Goal: Task Accomplishment & Management: Manage account settings

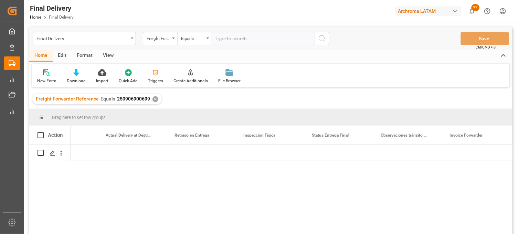
scroll to position [0, 2245]
click at [103, 39] on div "Final Delivery" at bounding box center [82, 38] width 92 height 9
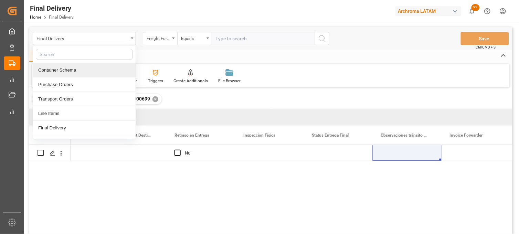
click at [84, 71] on div "Container Schema" at bounding box center [84, 70] width 103 height 14
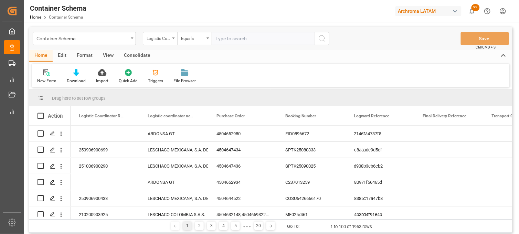
click at [153, 37] on div "Logistic Coordinator Reference Number" at bounding box center [158, 38] width 23 height 8
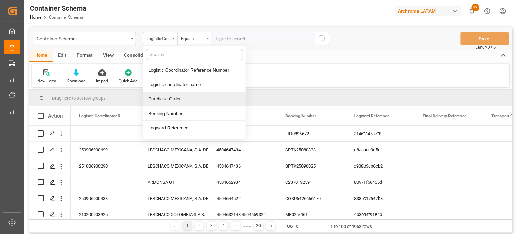
click at [186, 97] on div "Purchase Order" at bounding box center [194, 99] width 103 height 14
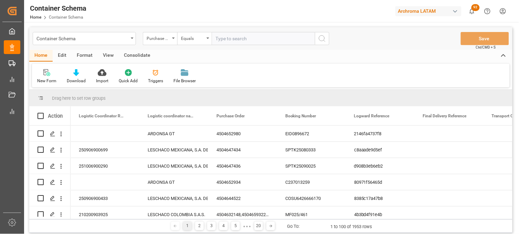
click at [235, 39] on input "text" at bounding box center [263, 38] width 103 height 13
type input "v"
click at [257, 39] on input "v" at bounding box center [263, 38] width 103 height 13
type input "v"
paste input "4504650937"
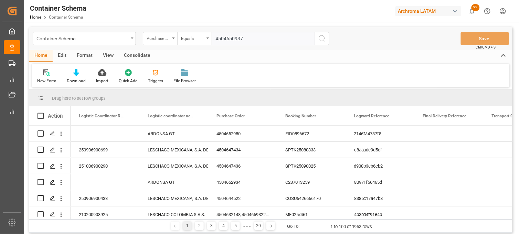
type input "4504650937"
click at [320, 38] on icon "search button" at bounding box center [322, 38] width 8 height 8
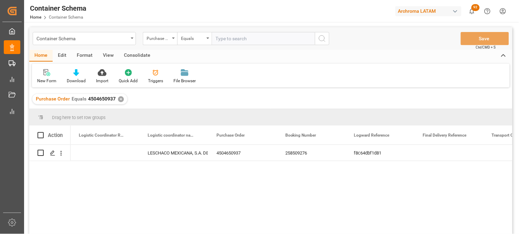
drag, startPoint x: 334, startPoint y: 208, endPoint x: 338, endPoint y: 215, distance: 8.6
click at [336, 211] on div "LESCHACO MEXICANA, S.A. DE C.V. 4504650937 258509276 f8c64dbf1d81" at bounding box center [292, 192] width 442 height 94
click at [55, 150] on icon "Press SPACE to select this row." at bounding box center [53, 153] width 6 height 6
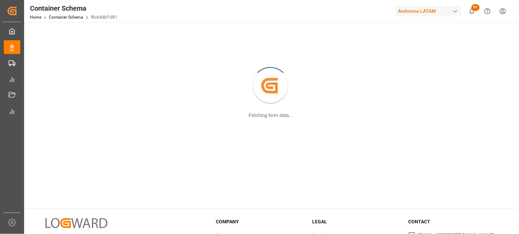
scroll to position [38, 0]
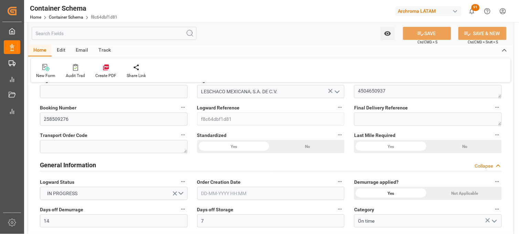
type input "14"
type input "7"
type input "1"
type input "18"
type input "22500"
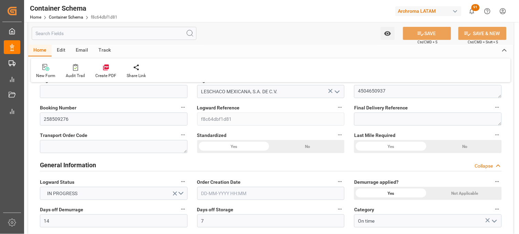
type input "23490"
type input "Maersk"
type input "Maersk Line AS"
type input "DEBRV"
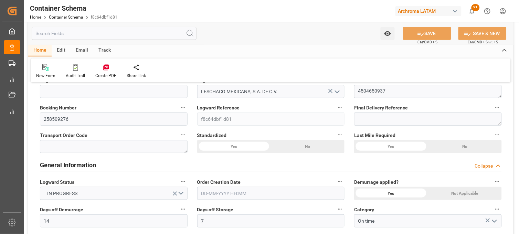
type input "MXVER"
type input "9235555"
type input "9231236"
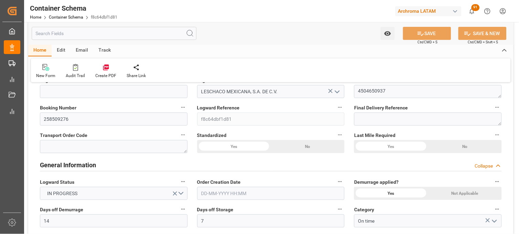
type input "9231236"
type input "0"
type input "[DATE] 16:15"
type input "[DATE]"
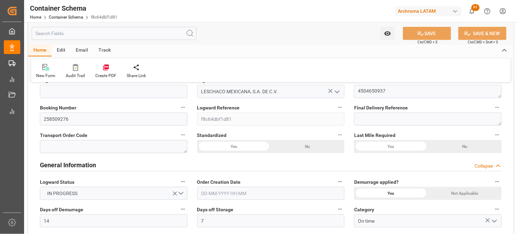
type input "[DATE]"
type input "[DATE] 06:41"
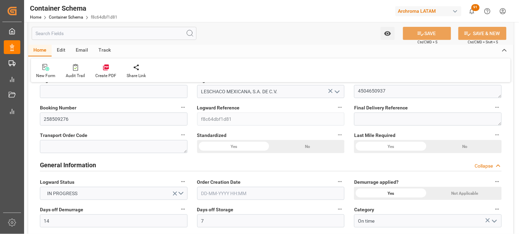
type input "[DATE] 22:18"
type input "[DATE]"
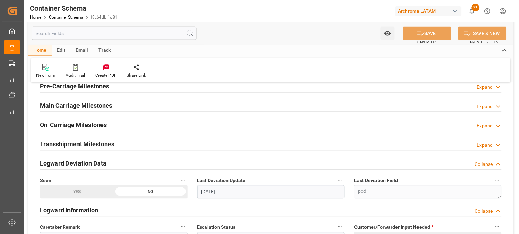
scroll to position [841, 0]
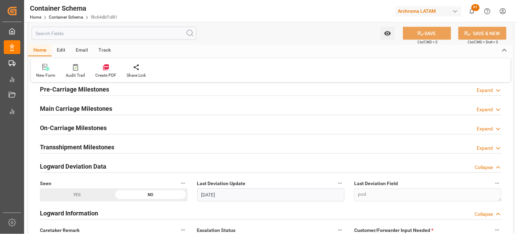
click at [92, 109] on h2 "Main Carriage Milestones" at bounding box center [76, 108] width 72 height 9
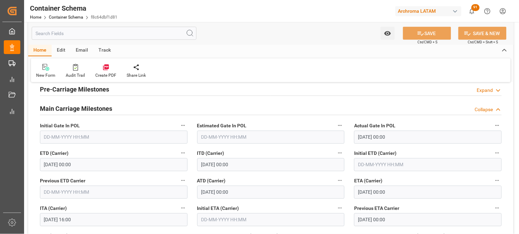
click at [373, 193] on input "[DATE] 00:00" at bounding box center [428, 192] width 148 height 13
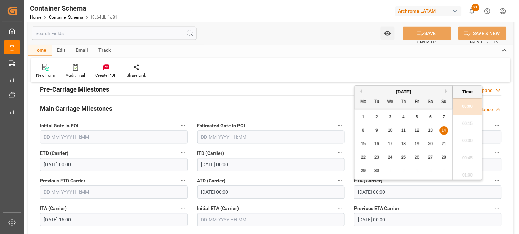
click at [448, 90] on button "Next Month" at bounding box center [447, 91] width 4 height 4
click at [376, 146] on span "14" at bounding box center [376, 143] width 4 height 5
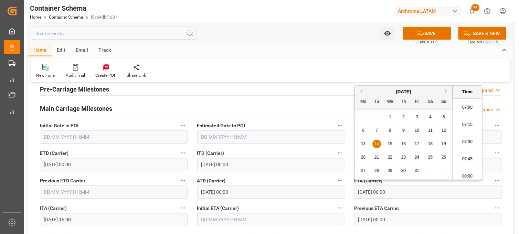
scroll to position [535, 0]
click at [469, 153] on li "08:30" at bounding box center [467, 156] width 29 height 17
type input "[DATE] 08:30"
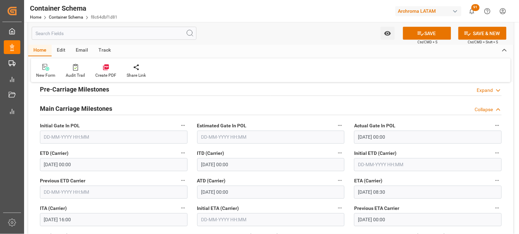
click at [424, 36] on button "SAVE" at bounding box center [427, 33] width 48 height 13
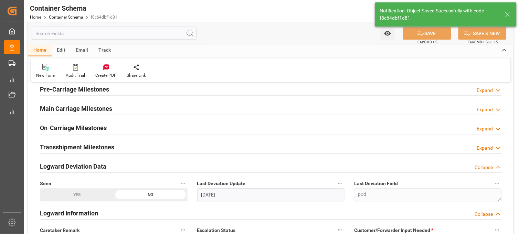
type input "30"
type input "[DATE] 19:32"
